Goal: Task Accomplishment & Management: Manage account settings

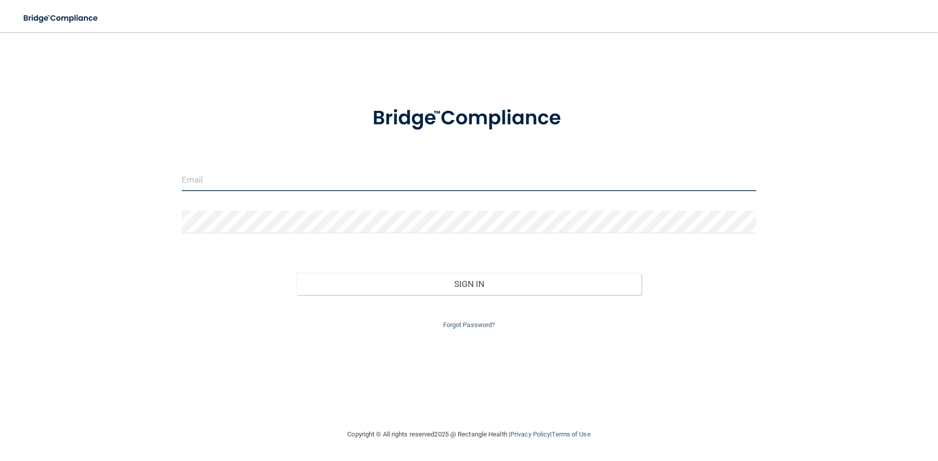
click at [198, 175] on input "email" at bounding box center [469, 180] width 575 height 23
type input "tperez@rectanglehealth.com"
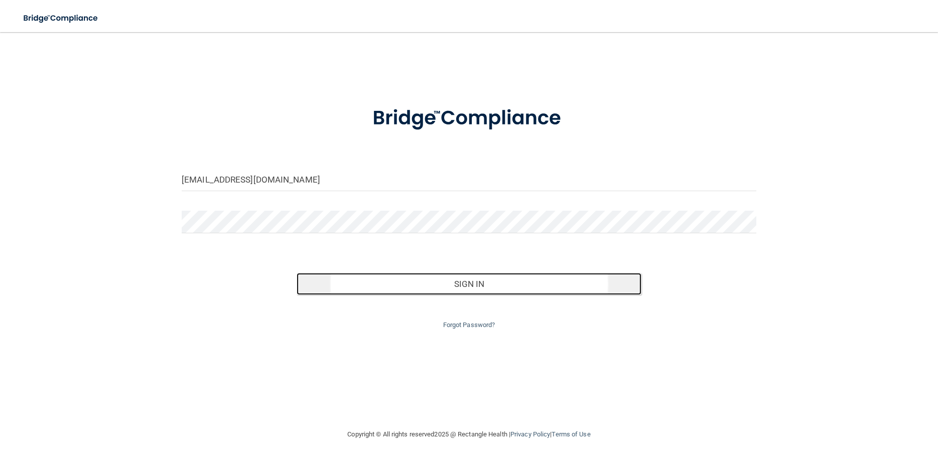
click at [430, 282] on button "Sign In" at bounding box center [469, 284] width 345 height 22
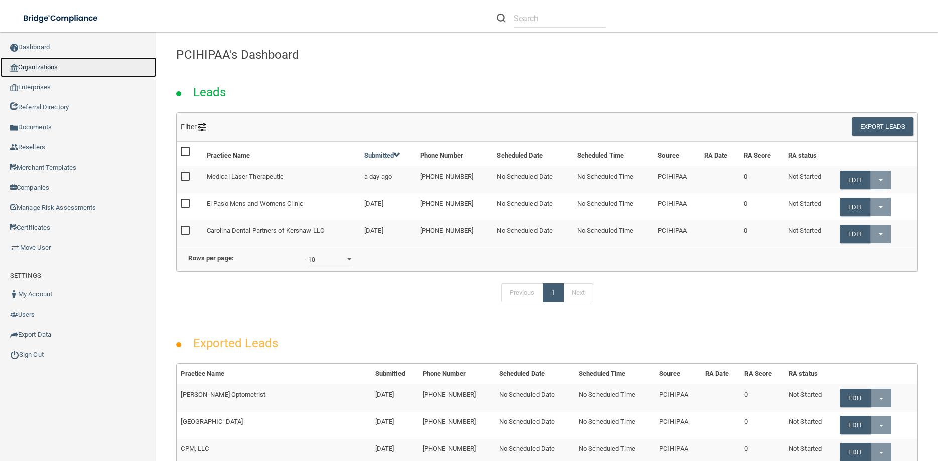
click at [49, 65] on link "Organizations" at bounding box center [78, 67] width 157 height 20
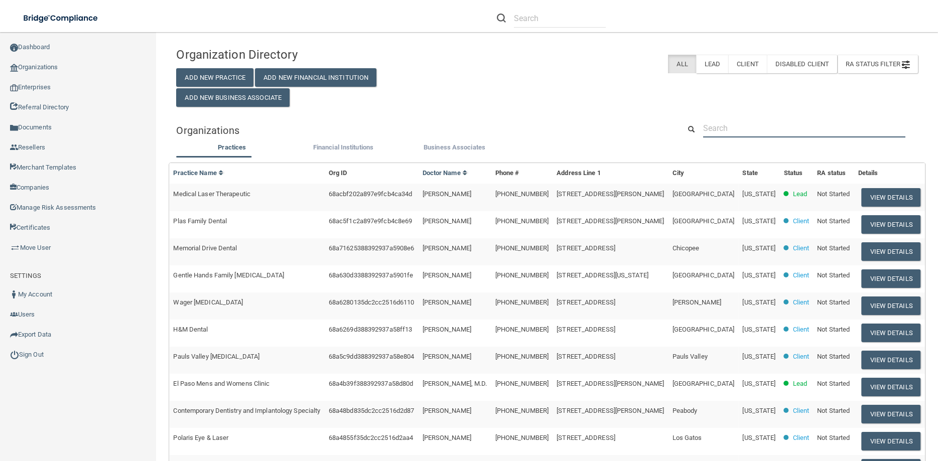
paste input "[PERSON_NAME] DO LLC"
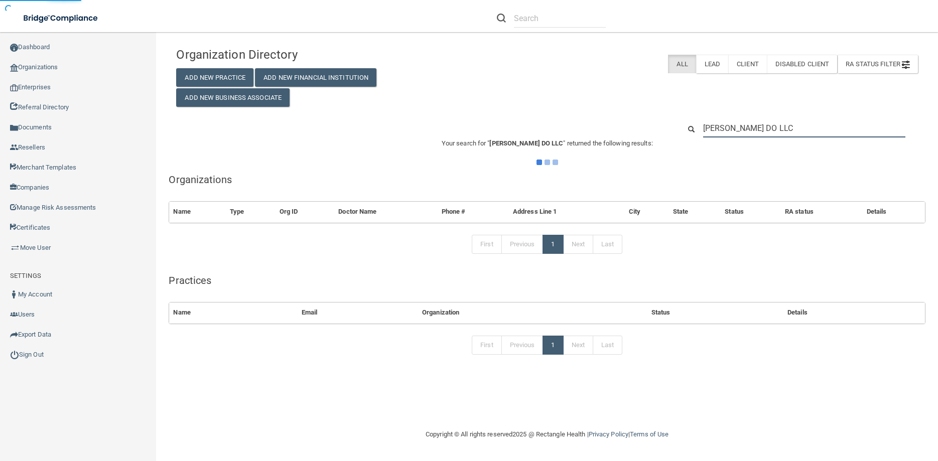
type input "[PERSON_NAME] DO LLC"
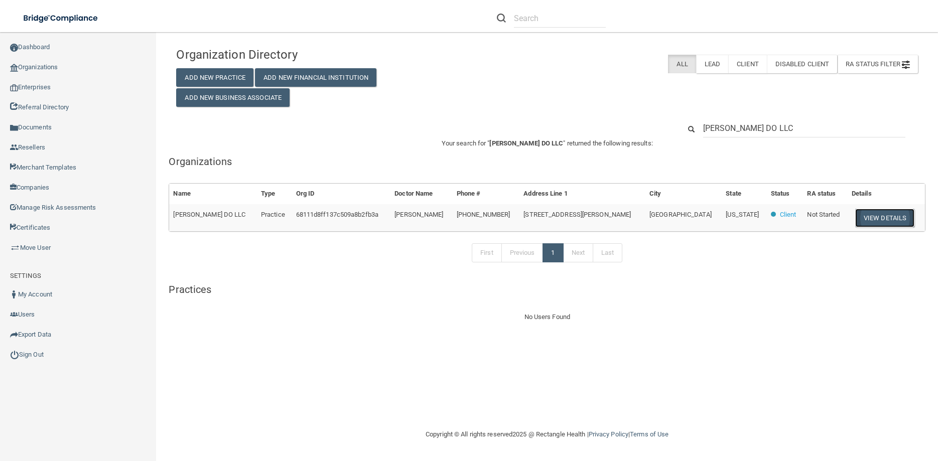
click at [870, 224] on button "View Details" at bounding box center [884, 218] width 59 height 19
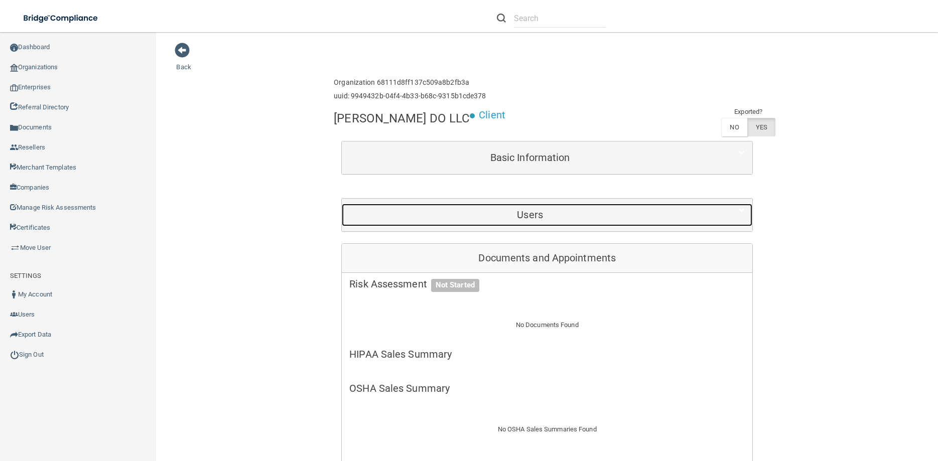
click at [525, 222] on div "Users" at bounding box center [530, 215] width 376 height 23
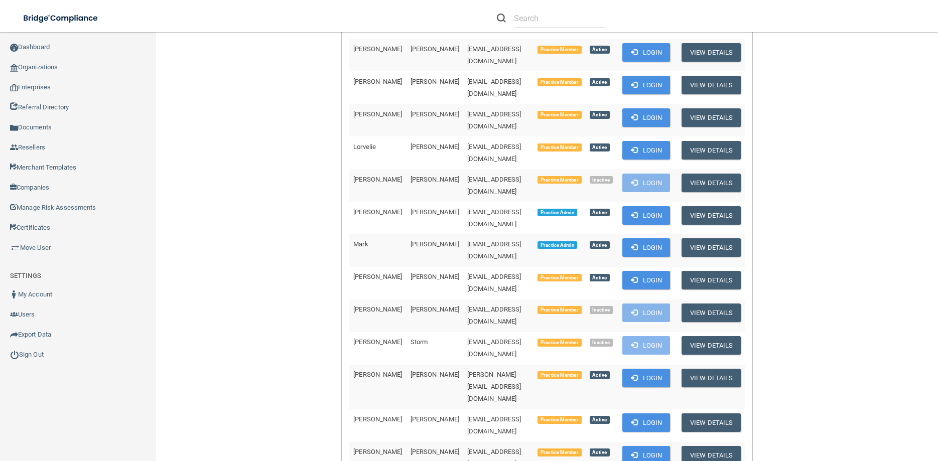
scroll to position [271, 0]
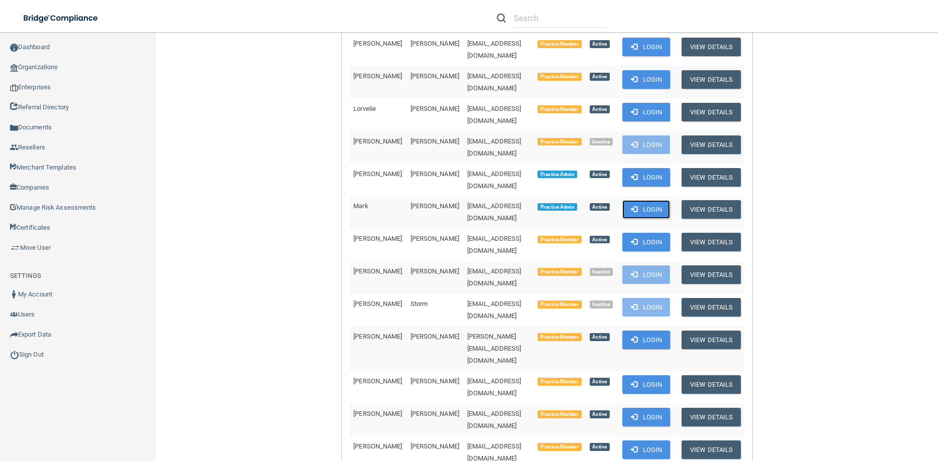
click at [641, 200] on button "Login" at bounding box center [646, 209] width 48 height 19
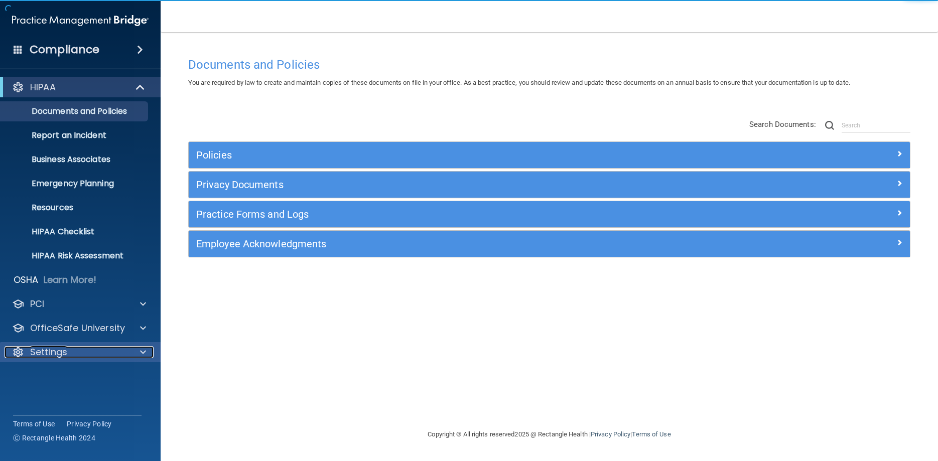
click at [65, 352] on p "Settings" at bounding box center [48, 352] width 37 height 12
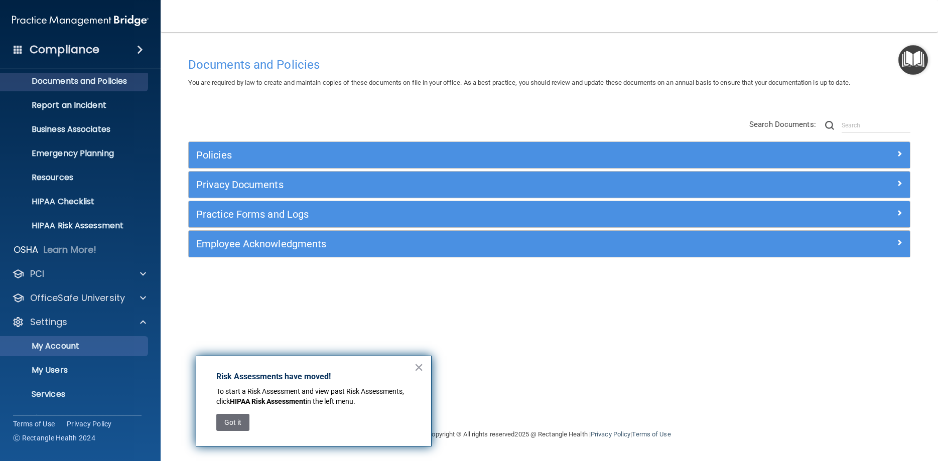
scroll to position [52, 0]
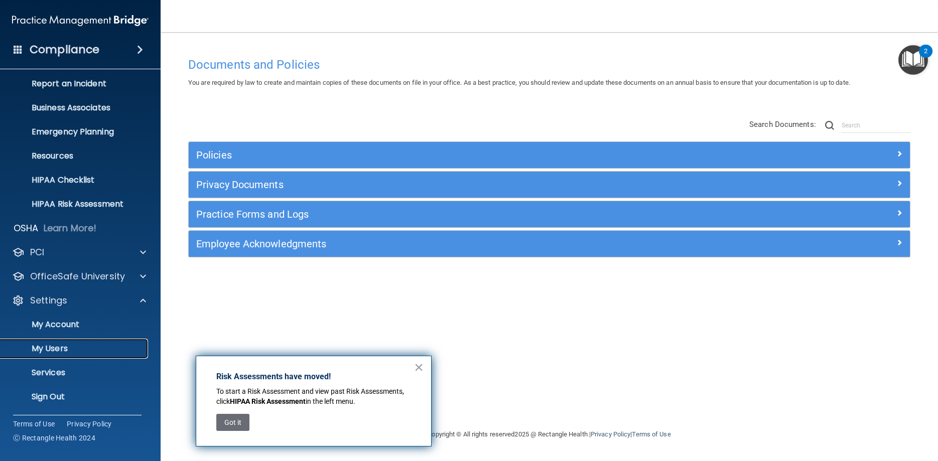
click at [70, 348] on p "My Users" at bounding box center [75, 349] width 137 height 10
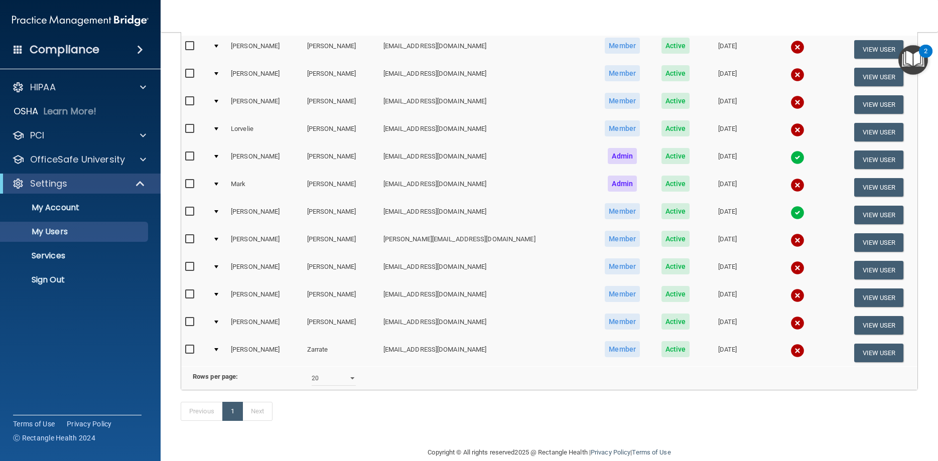
scroll to position [133, 0]
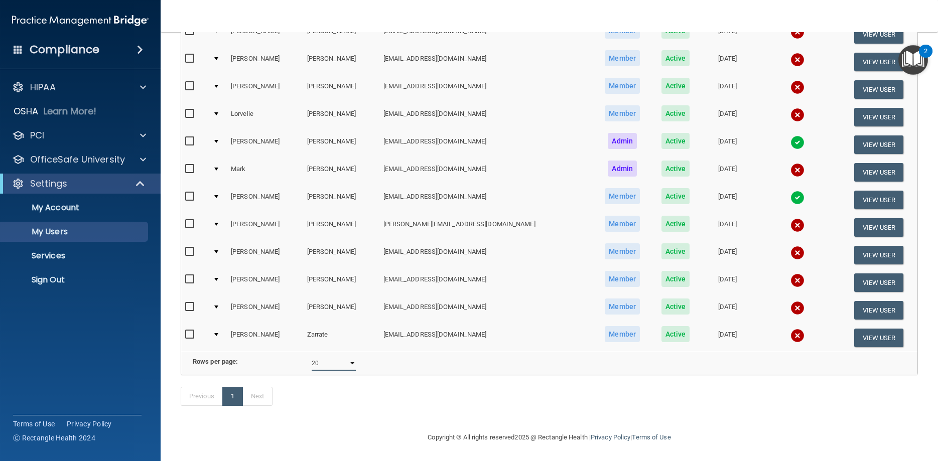
click at [312, 356] on select "10 20 30 40 all" at bounding box center [334, 363] width 44 height 15
select select "12"
click option "all" at bounding box center [0, 0] width 0 height 0
click at [188, 281] on input "checkbox" at bounding box center [191, 280] width 12 height 8
checkbox input "true"
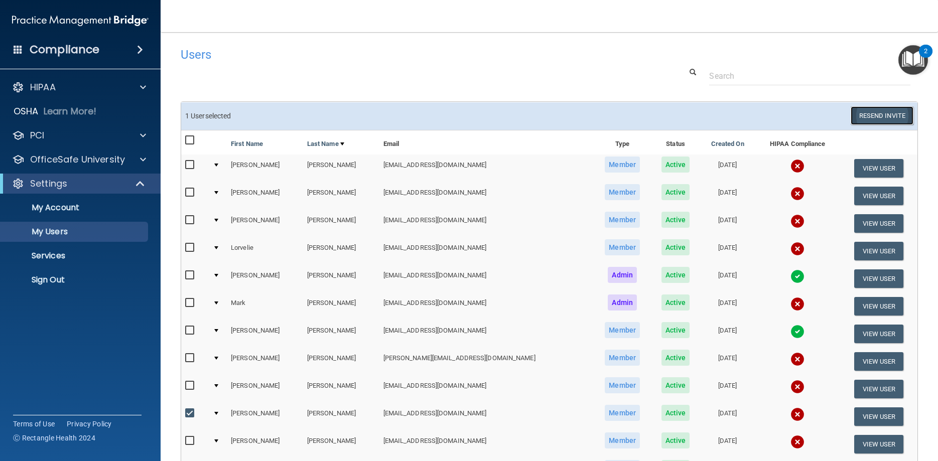
click at [872, 116] on button "Resend Invite" at bounding box center [882, 115] width 63 height 19
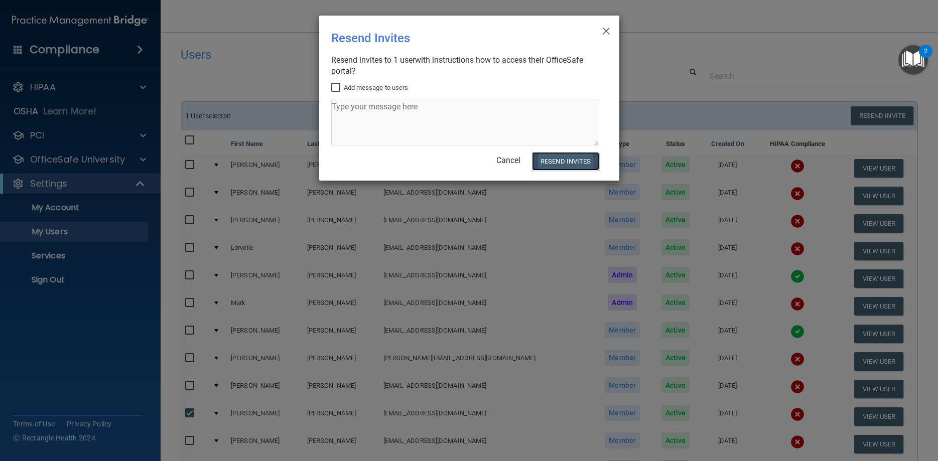
click at [563, 158] on button "Resend Invites" at bounding box center [565, 161] width 67 height 19
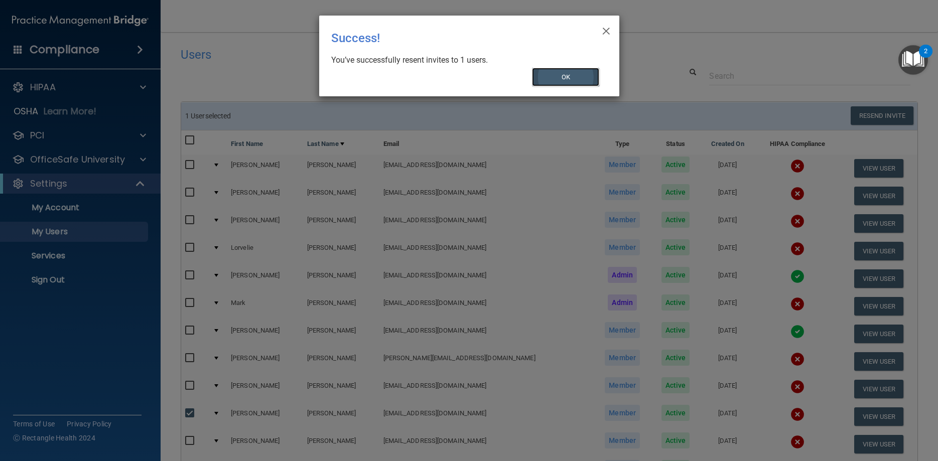
click at [552, 75] on button "OK" at bounding box center [565, 77] width 67 height 19
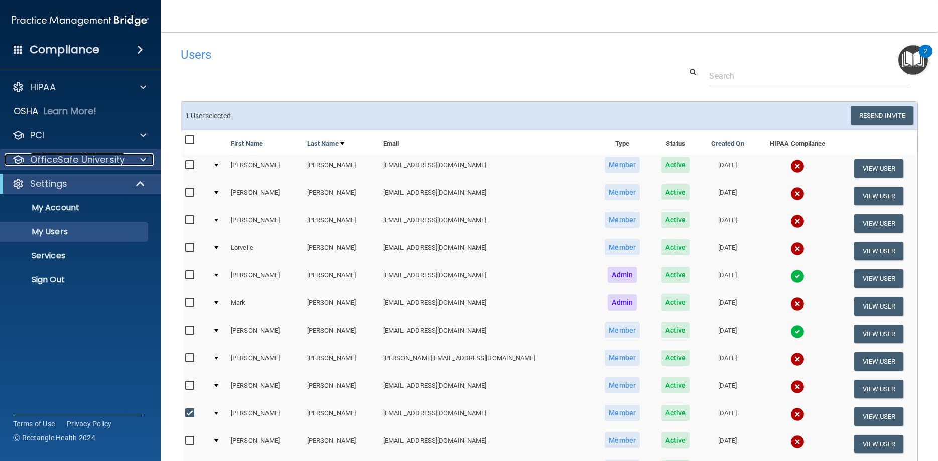
click at [88, 156] on p "OfficeSafe University" at bounding box center [77, 160] width 95 height 12
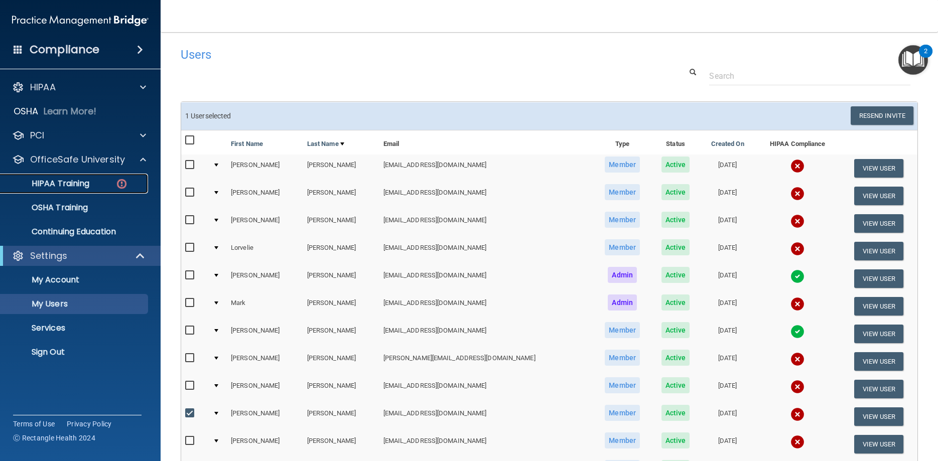
click at [66, 185] on p "HIPAA Training" at bounding box center [48, 184] width 83 height 10
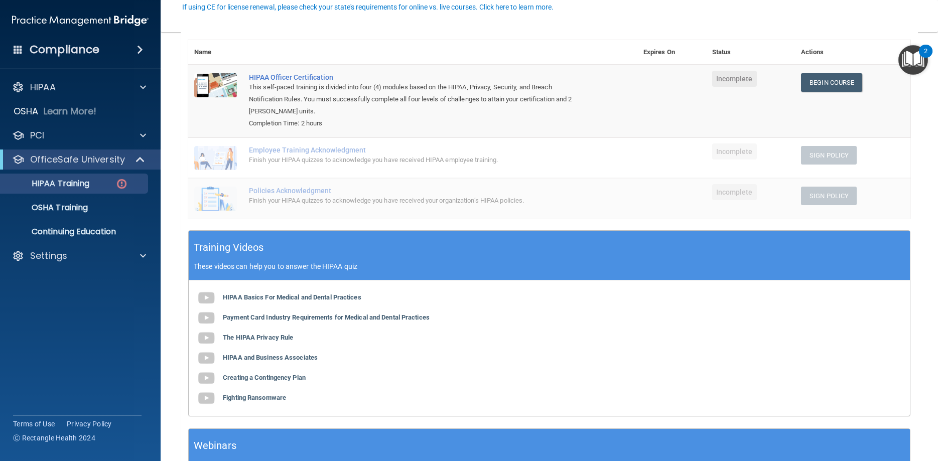
scroll to position [193, 0]
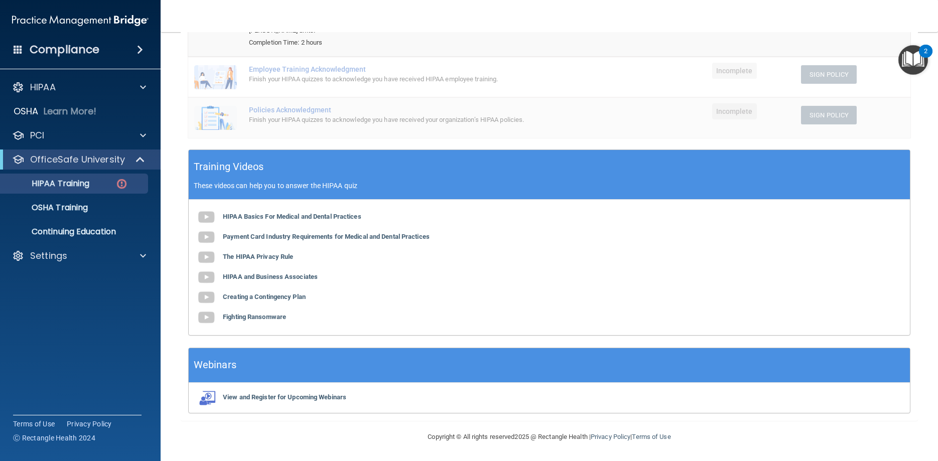
click at [165, 160] on main "Back Choose one path to get your HIPAA Certification ✓ HIPAA Officer Training ✓…" at bounding box center [549, 246] width 777 height 429
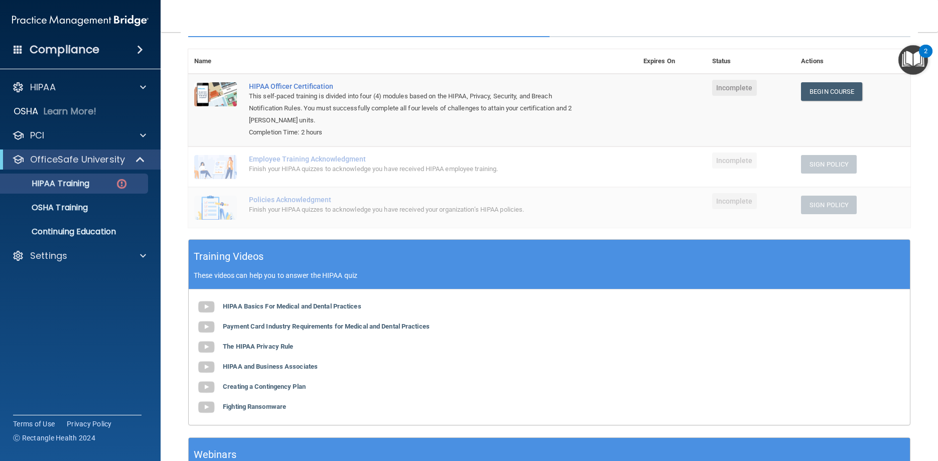
scroll to position [0, 0]
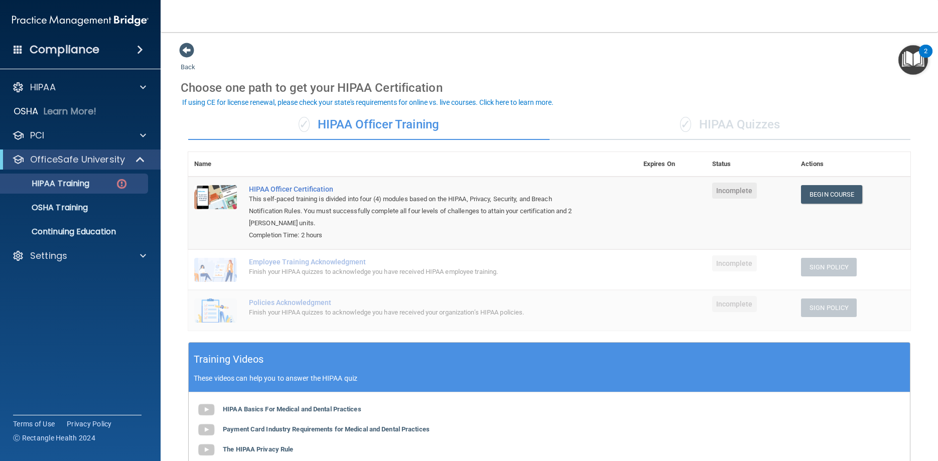
click at [175, 284] on main "Back Choose one path to get your HIPAA Certification ✓ HIPAA Officer Training ✓…" at bounding box center [549, 246] width 777 height 429
click at [37, 89] on p "HIPAA" at bounding box center [43, 87] width 26 height 12
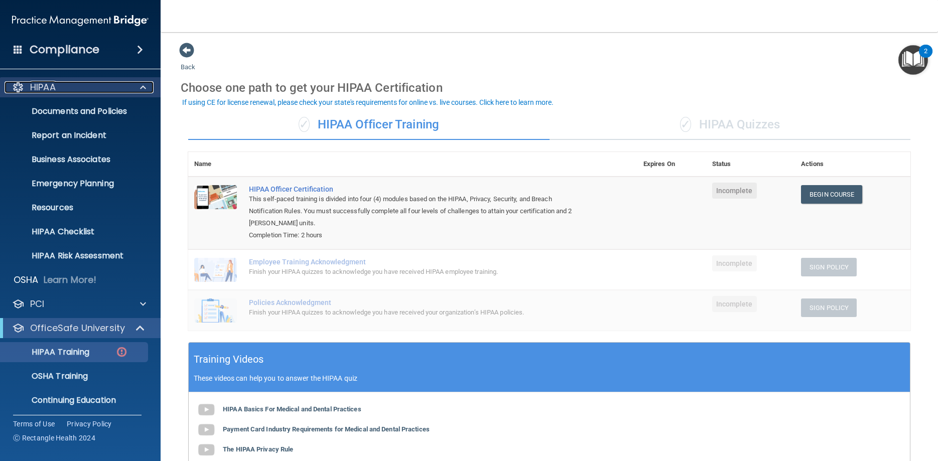
click at [37, 89] on p "HIPAA" at bounding box center [43, 87] width 26 height 12
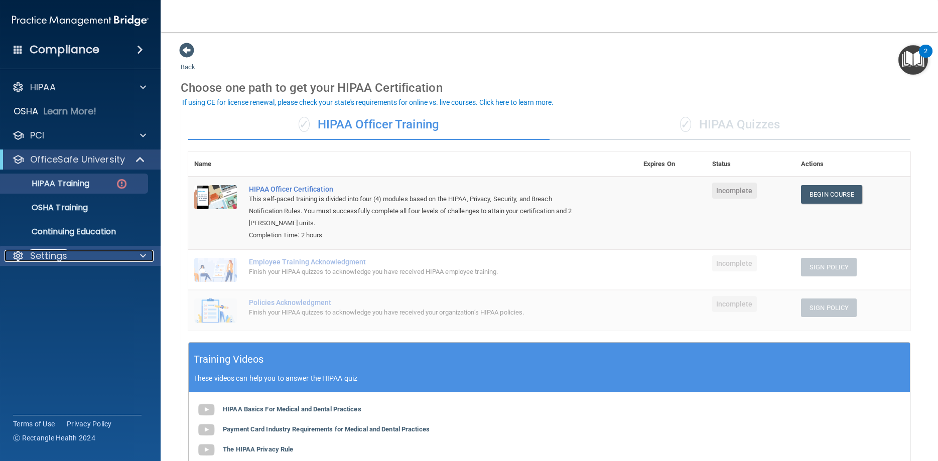
click at [75, 260] on div "Settings" at bounding box center [67, 256] width 124 height 12
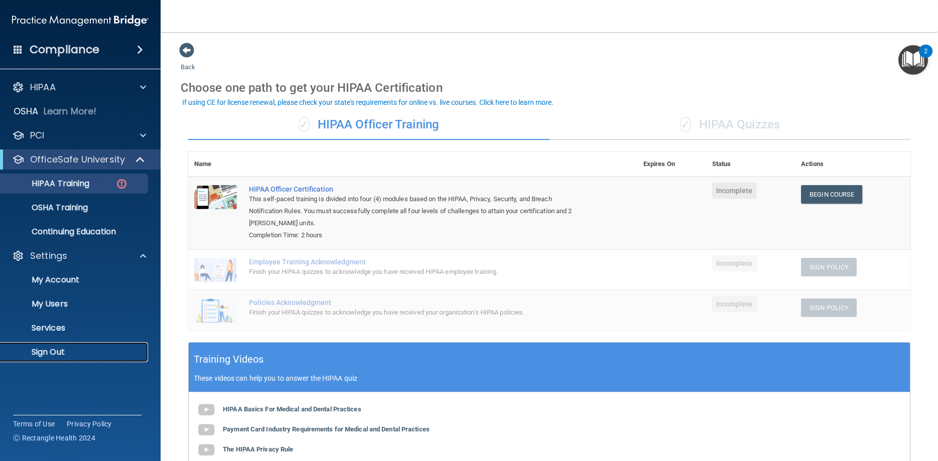
click at [55, 350] on p "Sign Out" at bounding box center [75, 352] width 137 height 10
